Goal: Find specific page/section: Find specific page/section

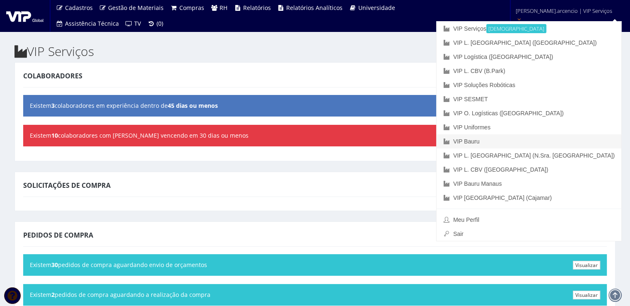
click at [533, 145] on link "VIP Bauru" at bounding box center [528, 141] width 185 height 14
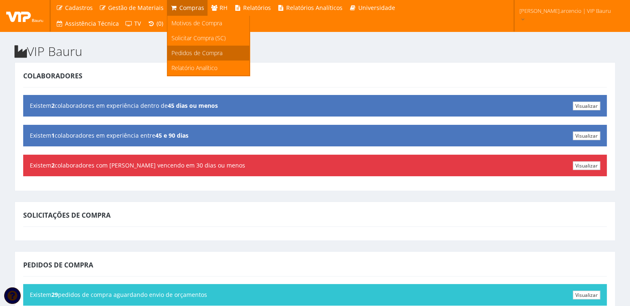
click at [184, 51] on span "Pedidos de Compra" at bounding box center [196, 53] width 51 height 8
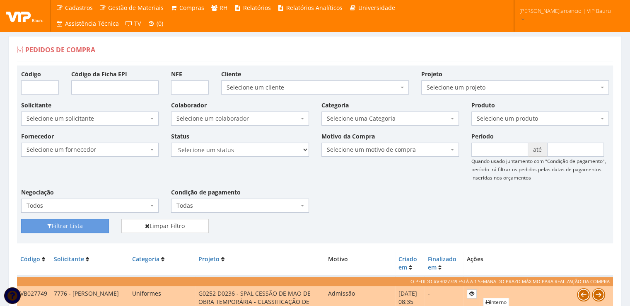
click at [23, 17] on img at bounding box center [24, 16] width 37 height 12
